Goal: Task Accomplishment & Management: Use online tool/utility

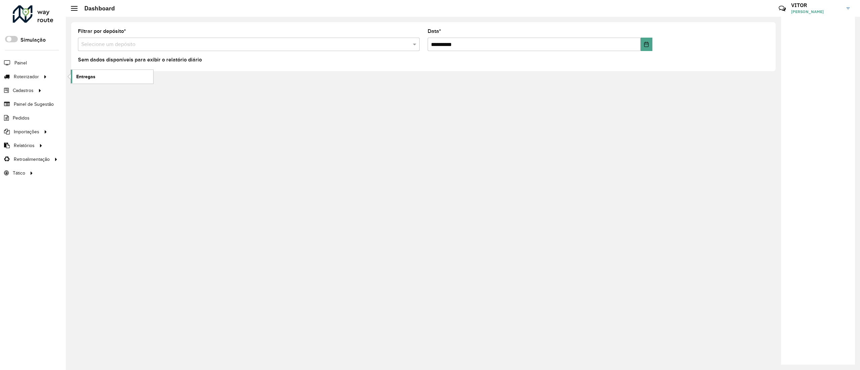
click at [97, 79] on link "Entregas" at bounding box center [112, 76] width 82 height 13
click at [93, 83] on link "Entregas" at bounding box center [112, 76] width 82 height 13
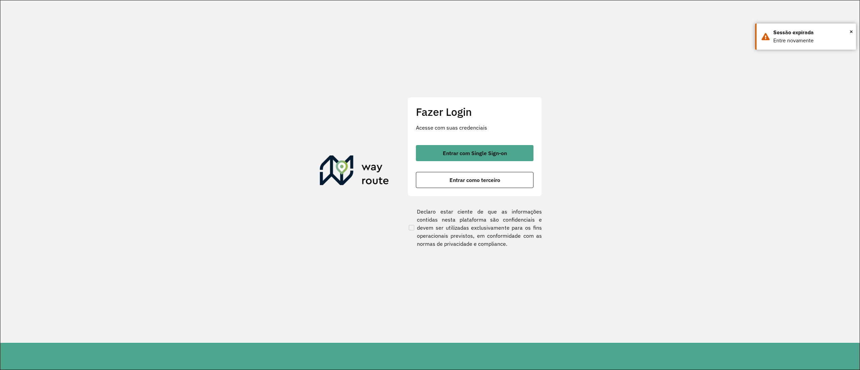
click at [433, 140] on div "Fazer Login Acesse com suas credenciais Entrar com Single Sign-on Entrar como t…" at bounding box center [475, 146] width 134 height 99
click at [437, 142] on div "Fazer Login Acesse com suas credenciais Entrar com Single Sign-on Entrar como t…" at bounding box center [475, 146] width 134 height 99
click at [441, 145] on button "Entrar com Single Sign-on" at bounding box center [475, 153] width 118 height 16
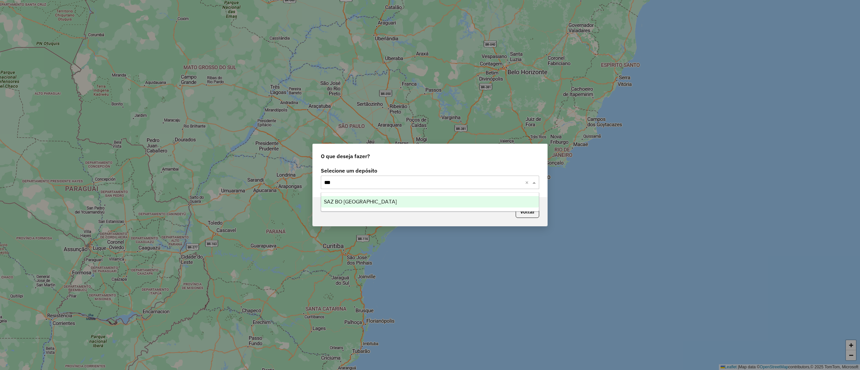
type input "****"
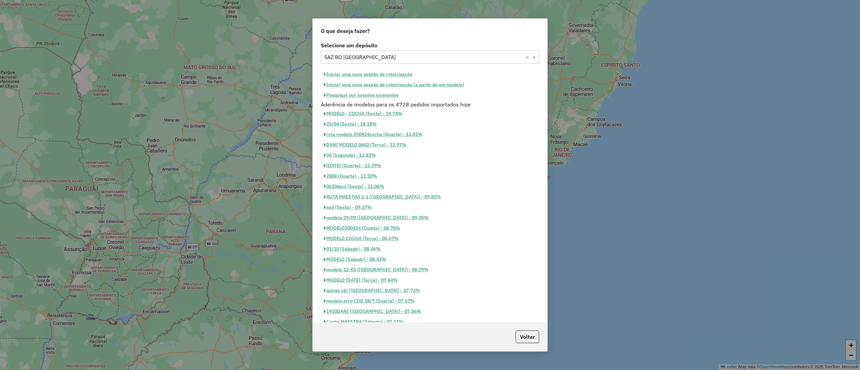
click at [358, 100] on button "Pesquisar por sessões existentes" at bounding box center [361, 95] width 81 height 10
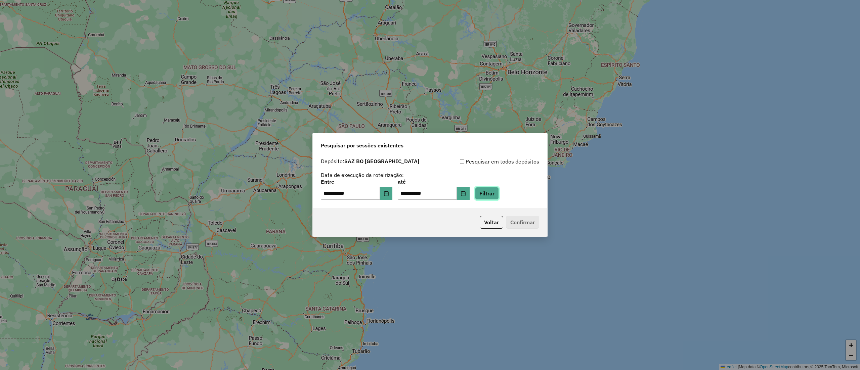
click at [499, 196] on button "Filtrar" at bounding box center [487, 193] width 24 height 13
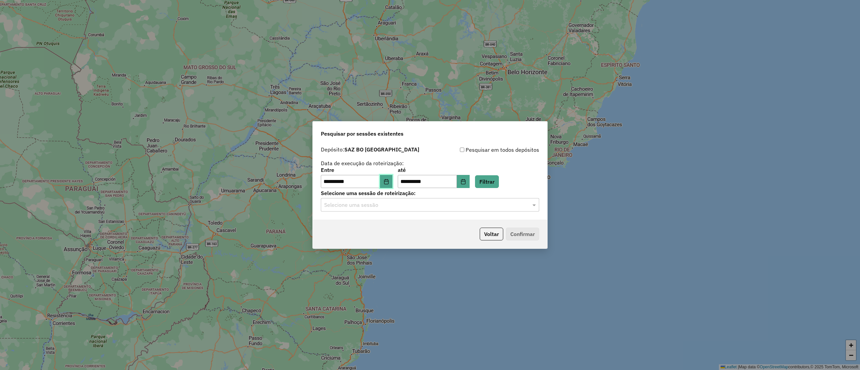
click at [388, 179] on button "Choose Date" at bounding box center [386, 181] width 13 height 13
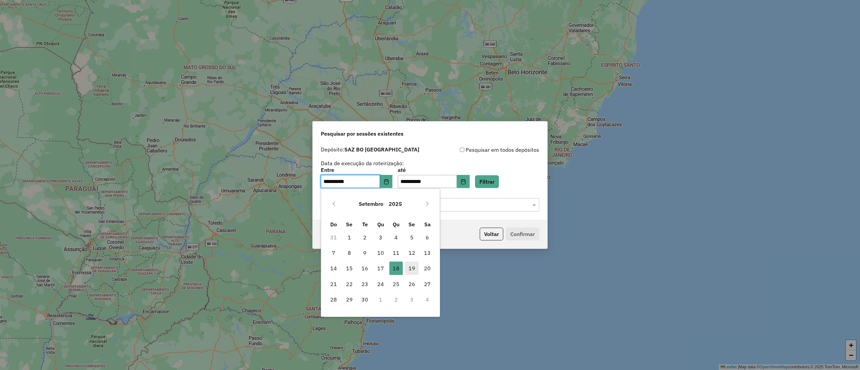
click at [412, 261] on td "19" at bounding box center [412, 268] width 16 height 15
click at [414, 270] on span "19" at bounding box center [411, 268] width 13 height 13
type input "**********"
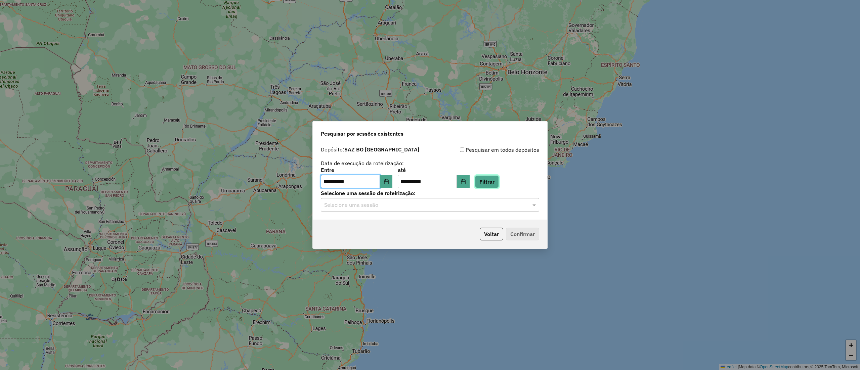
click at [485, 182] on button "Filtrar" at bounding box center [487, 181] width 24 height 13
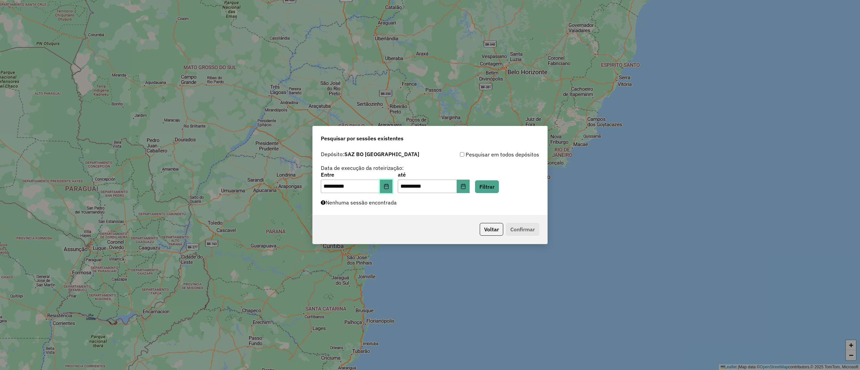
click at [387, 188] on button "Choose Date" at bounding box center [386, 186] width 13 height 13
click at [499, 188] on button "Filtrar" at bounding box center [487, 186] width 24 height 13
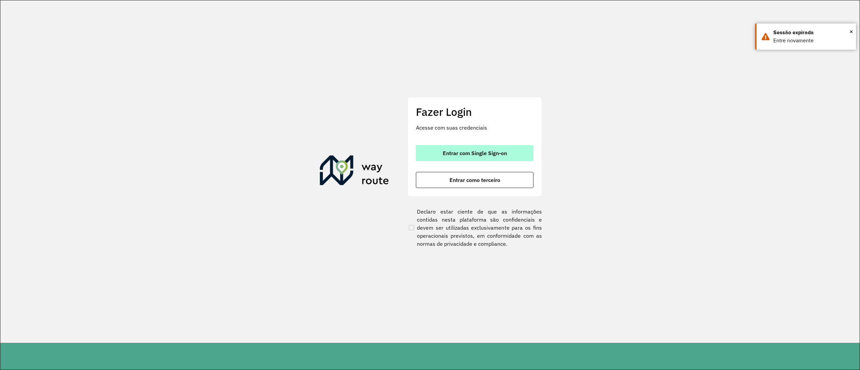
click at [478, 156] on span "Entrar com Single Sign-on" at bounding box center [475, 153] width 64 height 5
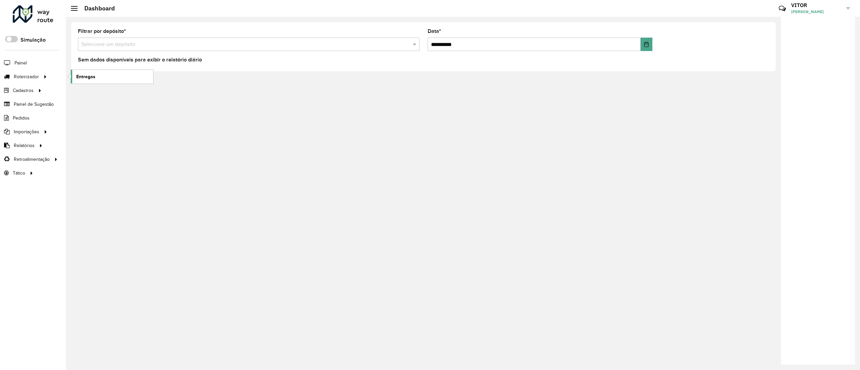
click at [82, 78] on span "Entregas" at bounding box center [85, 76] width 19 height 7
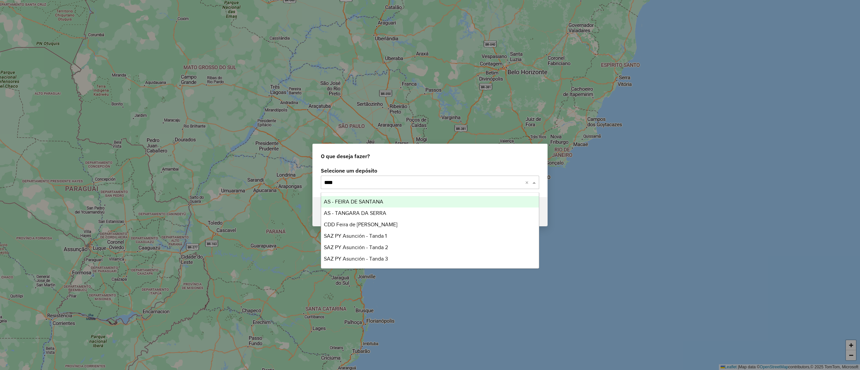
type input "*****"
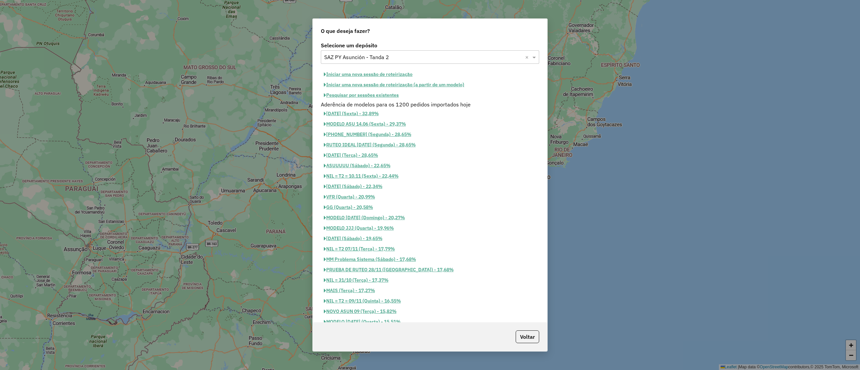
click at [369, 96] on button "Pesquisar por sessões existentes" at bounding box center [361, 95] width 81 height 10
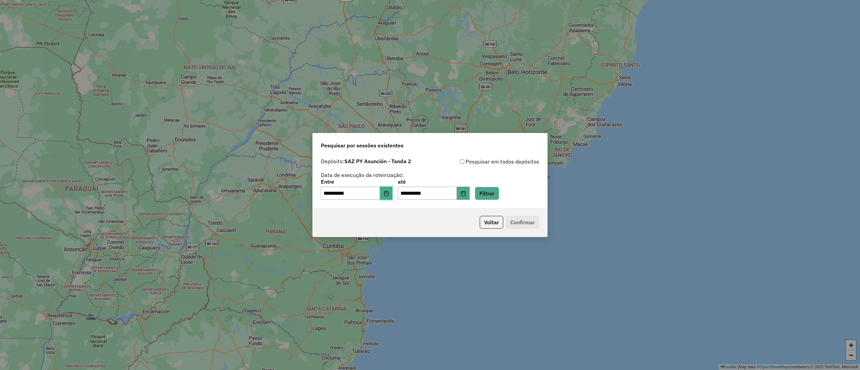
click at [392, 189] on button "Choose Date" at bounding box center [386, 193] width 13 height 13
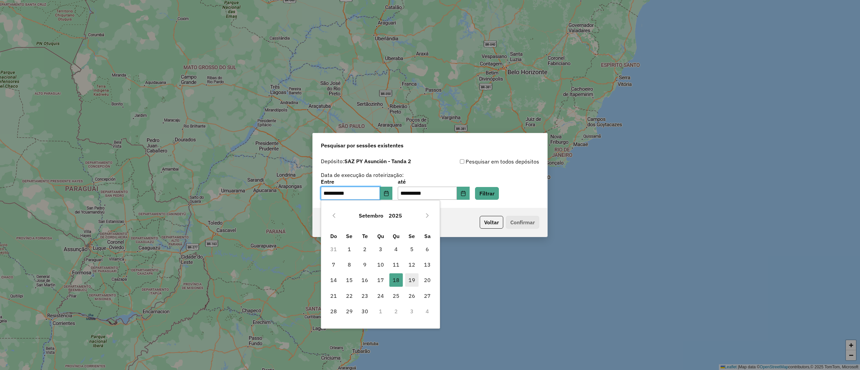
click at [412, 285] on span "19" at bounding box center [411, 280] width 13 height 13
type input "**********"
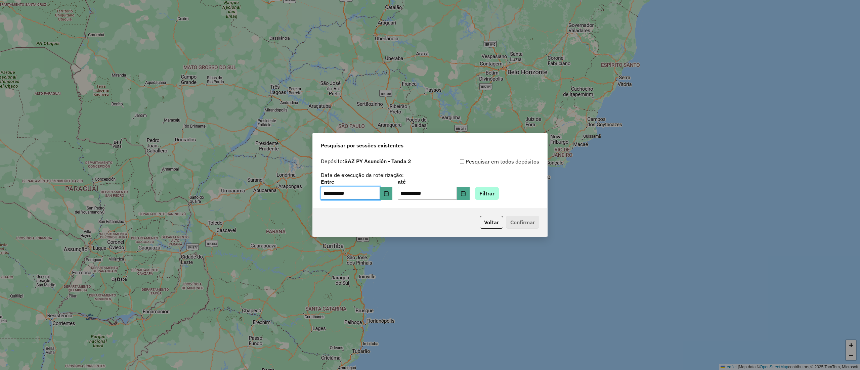
click at [494, 187] on div "**********" at bounding box center [430, 189] width 218 height 21
click at [495, 188] on button "Filtrar" at bounding box center [487, 193] width 24 height 13
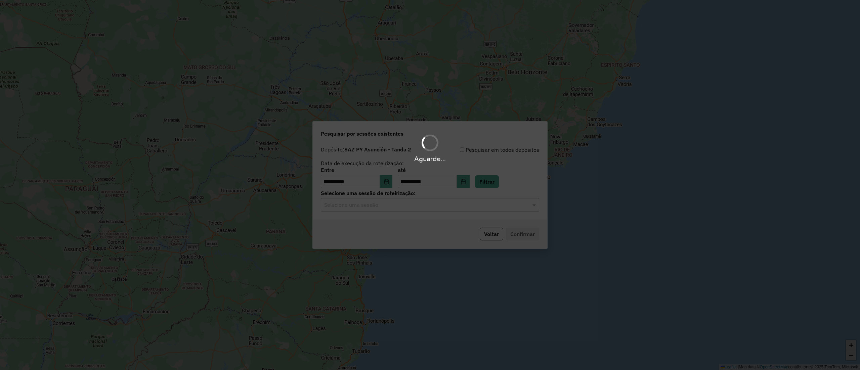
click at [410, 208] on div "Aguarde..." at bounding box center [430, 185] width 860 height 370
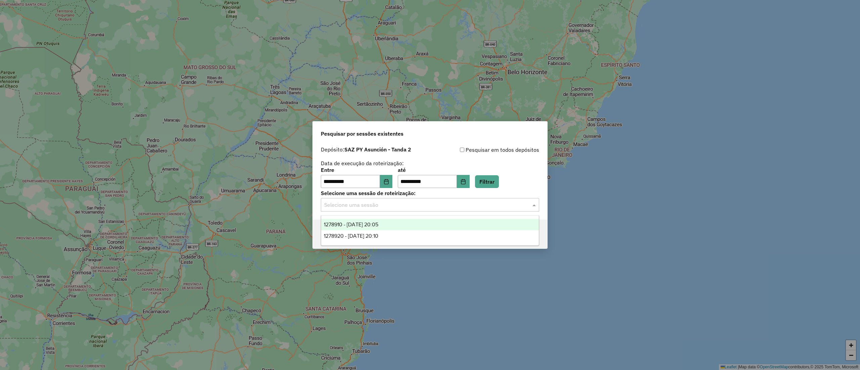
click at [410, 208] on input "text" at bounding box center [423, 205] width 198 height 8
click at [411, 224] on div "1278910 - 19/09/2025 20:05" at bounding box center [429, 224] width 217 height 11
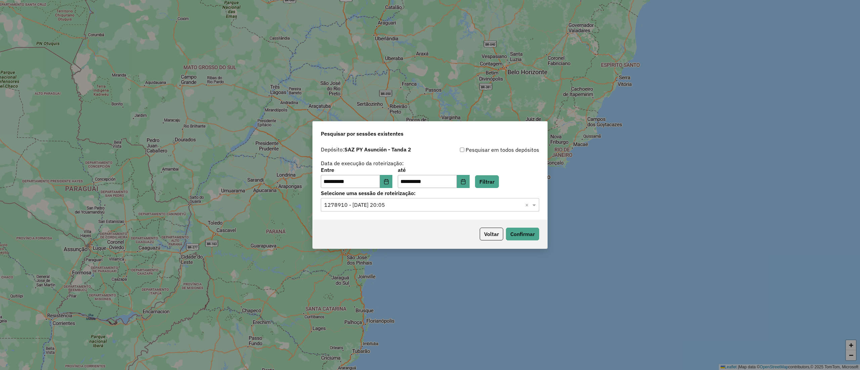
click at [413, 210] on div "Selecione uma sessão × 1278910 - 19/09/2025 20:05 ×" at bounding box center [430, 204] width 218 height 13
click at [422, 233] on div "1278920 - 19/09/2025 20:10" at bounding box center [429, 236] width 217 height 11
click at [528, 236] on button "Confirmar" at bounding box center [522, 234] width 33 height 13
